Goal: Task Accomplishment & Management: Use online tool/utility

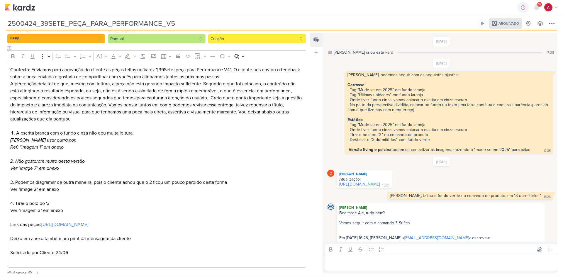
scroll to position [88, 0]
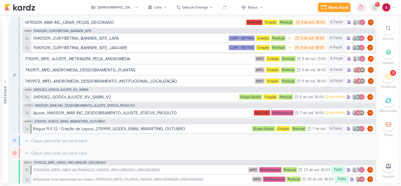
click at [378, 9] on icon at bounding box center [374, 7] width 7 height 7
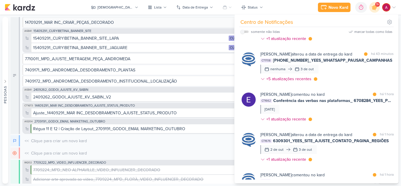
scroll to position [522, 0]
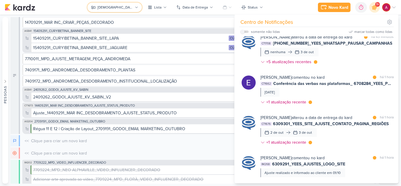
click at [121, 7] on button "[DEMOGRAPHIC_DATA]" at bounding box center [114, 7] width 54 height 9
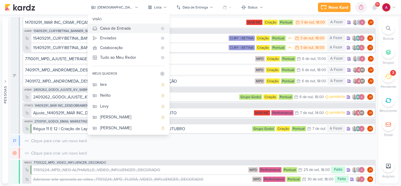
click at [134, 29] on div "Caixa de Entrada" at bounding box center [129, 28] width 58 height 6
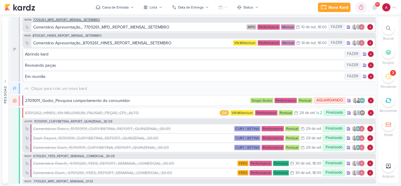
click at [94, 20] on span "7709261_MPD_REPORT_MENSAL_SETEMBRO" at bounding box center [66, 19] width 67 height 3
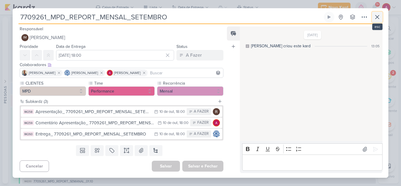
click at [379, 18] on icon at bounding box center [377, 16] width 7 height 7
